Goal: Go to known website: Access a specific website the user already knows

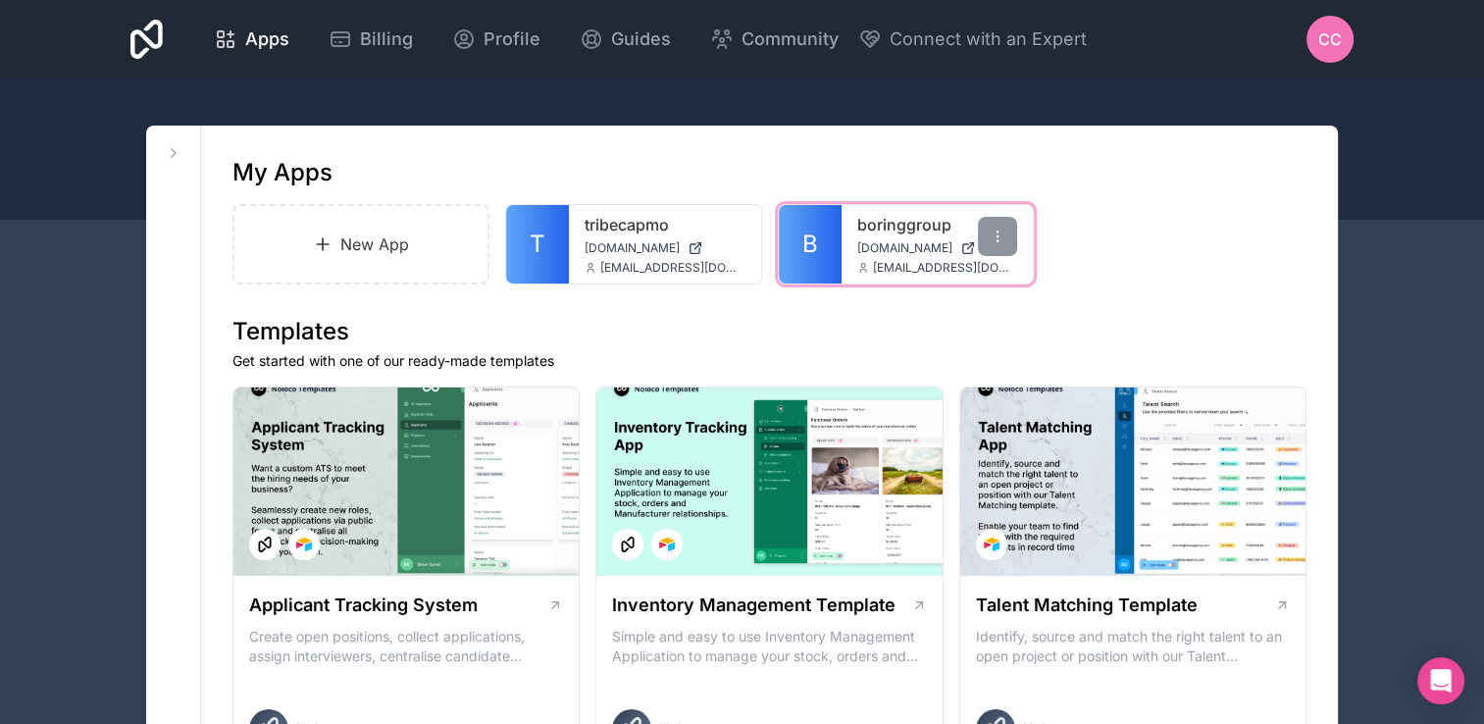
click at [835, 227] on link "B" at bounding box center [810, 244] width 63 height 78
click at [813, 251] on span "B" at bounding box center [811, 244] width 16 height 31
